Goal: Task Accomplishment & Management: Use online tool/utility

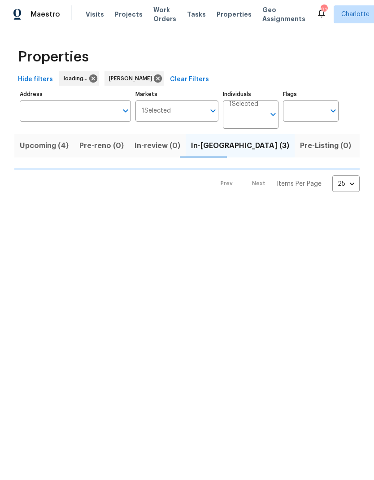
click at [52, 144] on span "Upcoming (4)" at bounding box center [44, 145] width 49 height 13
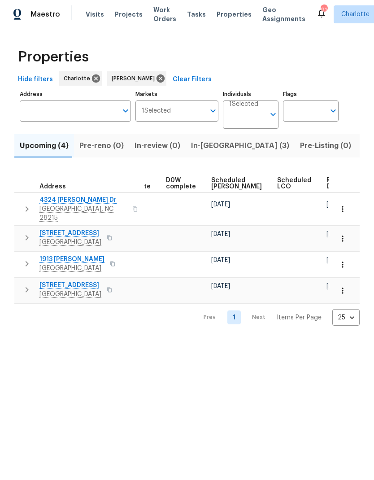
scroll to position [0, 225]
click at [327, 179] on span "Ready Date" at bounding box center [337, 183] width 20 height 13
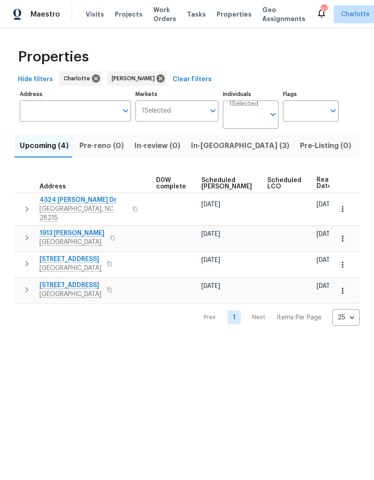
scroll to position [0, 235]
click at [91, 119] on input "Address" at bounding box center [69, 110] width 98 height 21
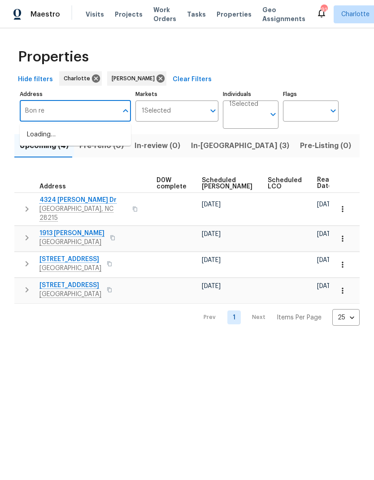
type input "Bon rea"
click at [98, 135] on li "4127 Bon Rea Dr Charlotte NC 28226" at bounding box center [75, 139] width 111 height 25
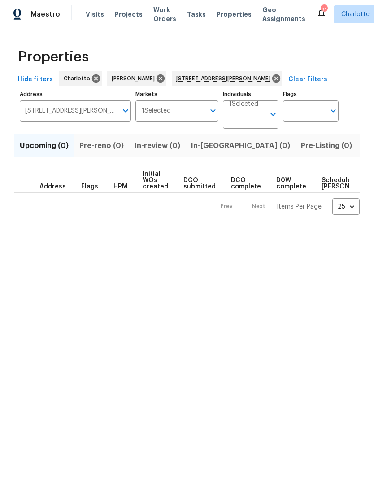
click at [363, 147] on span "Listed (1)" at bounding box center [379, 145] width 32 height 13
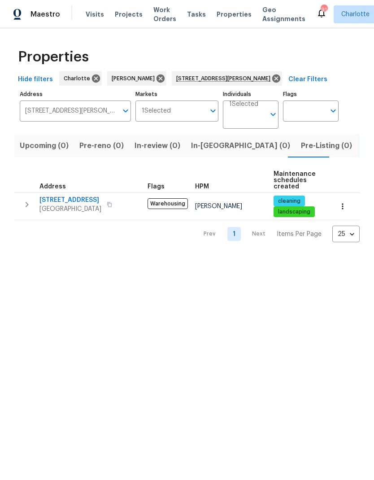
click at [342, 204] on icon "button" at bounding box center [342, 206] width 9 height 9
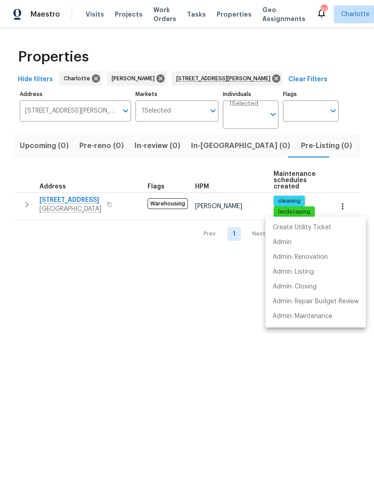
click at [65, 206] on div at bounding box center [187, 240] width 374 height 480
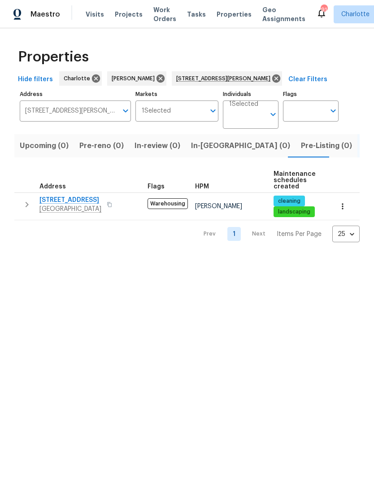
click at [67, 205] on span "Charlotte, NC 28226" at bounding box center [70, 208] width 62 height 9
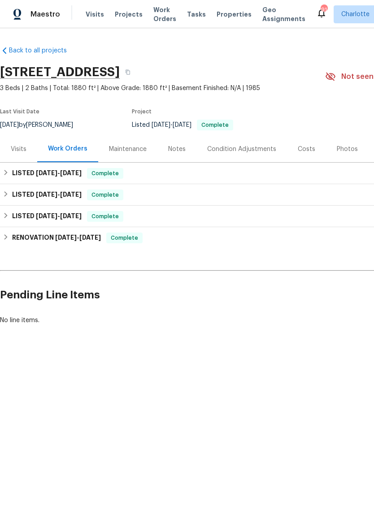
click at [343, 151] on div "Photos" at bounding box center [347, 149] width 21 height 9
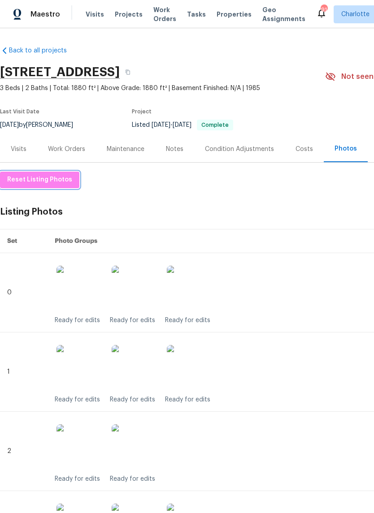
click at [55, 182] on span "Reset Listing Photos" at bounding box center [39, 179] width 65 height 11
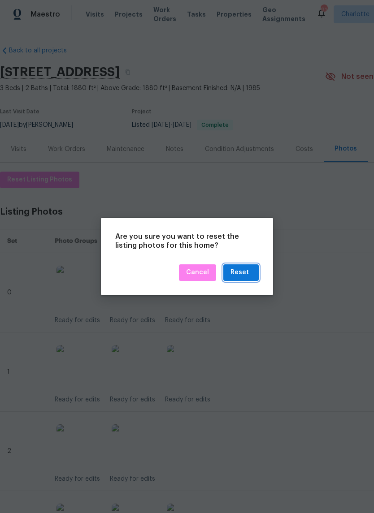
click at [248, 272] on div "Reset" at bounding box center [239, 272] width 18 height 11
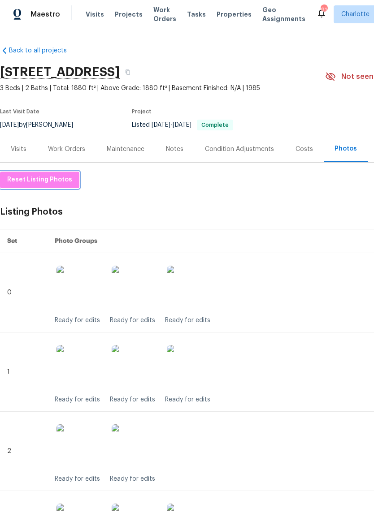
click at [60, 178] on span "Reset Listing Photos" at bounding box center [39, 179] width 65 height 11
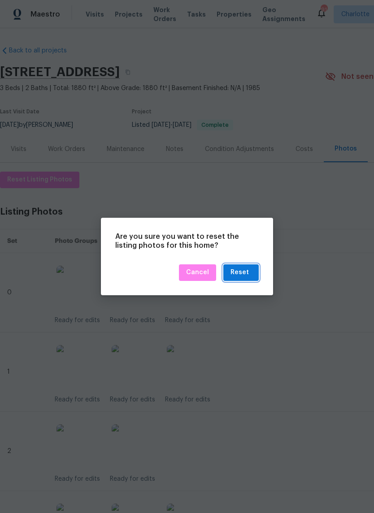
click at [247, 274] on div "Reset" at bounding box center [239, 272] width 18 height 11
